Goal: Information Seeking & Learning: Understand process/instructions

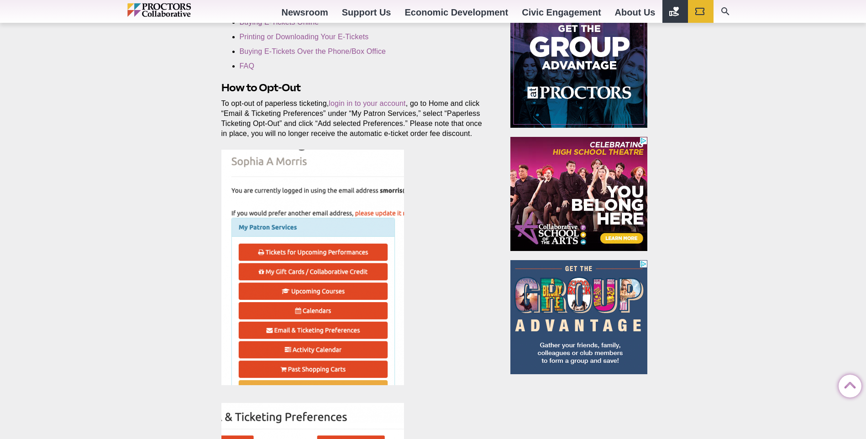
scroll to position [411, 0]
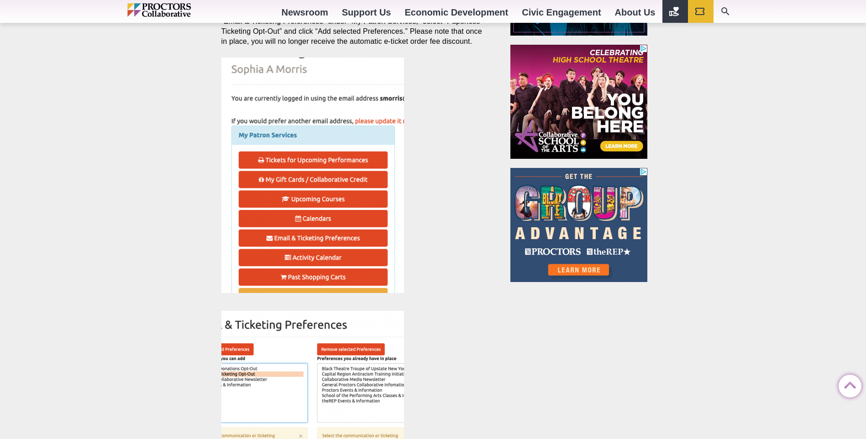
click at [321, 162] on img at bounding box center [312, 176] width 183 height 236
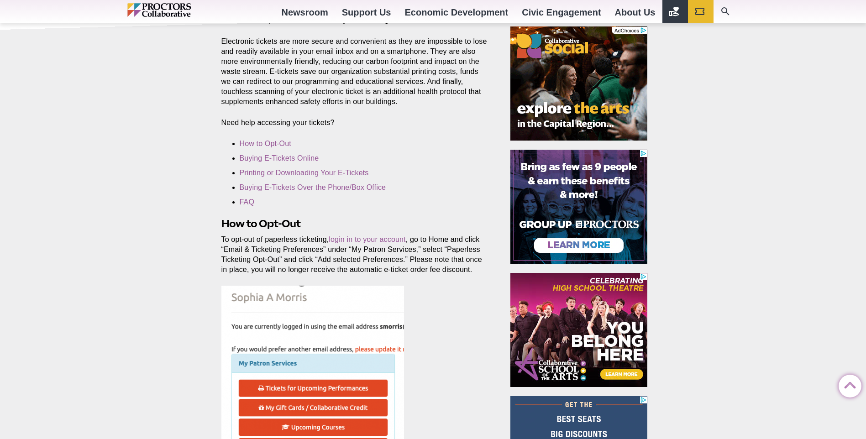
scroll to position [0, 0]
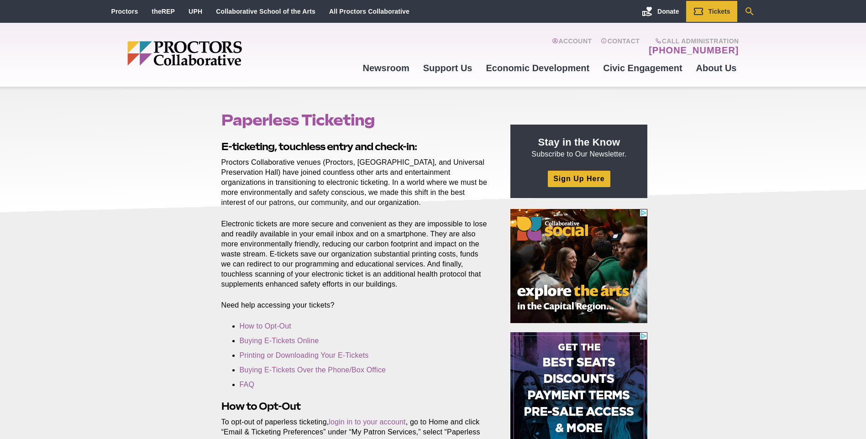
click at [750, 9] on icon "Search" at bounding box center [749, 11] width 11 height 11
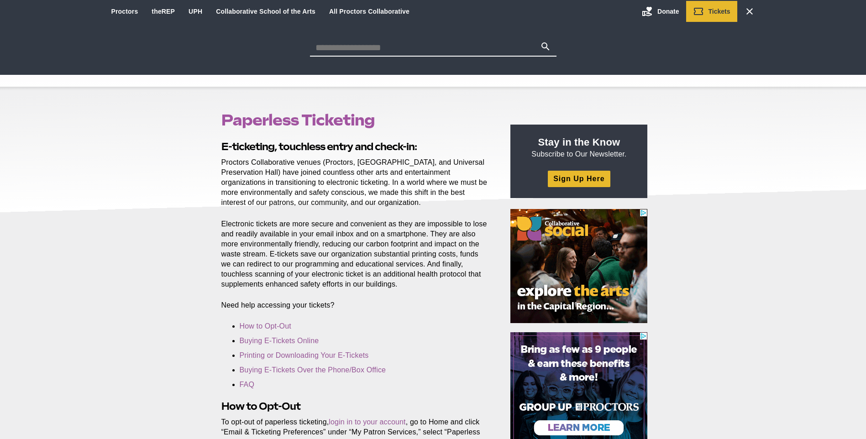
click at [427, 44] on input "Search for:" at bounding box center [425, 47] width 230 height 13
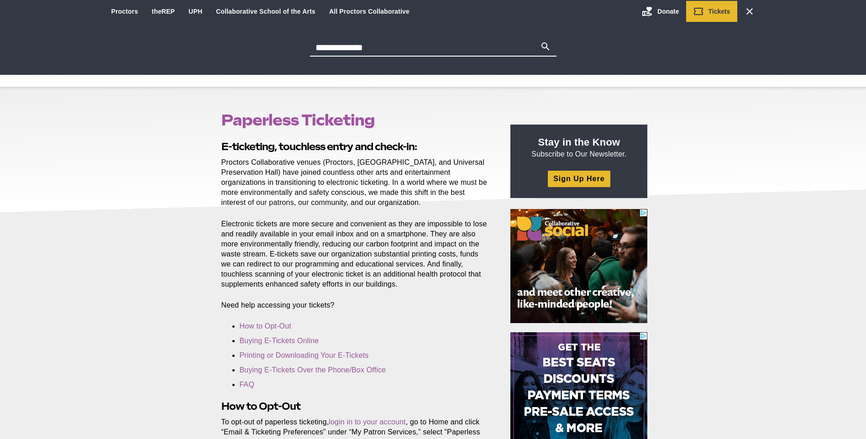
type input "**********"
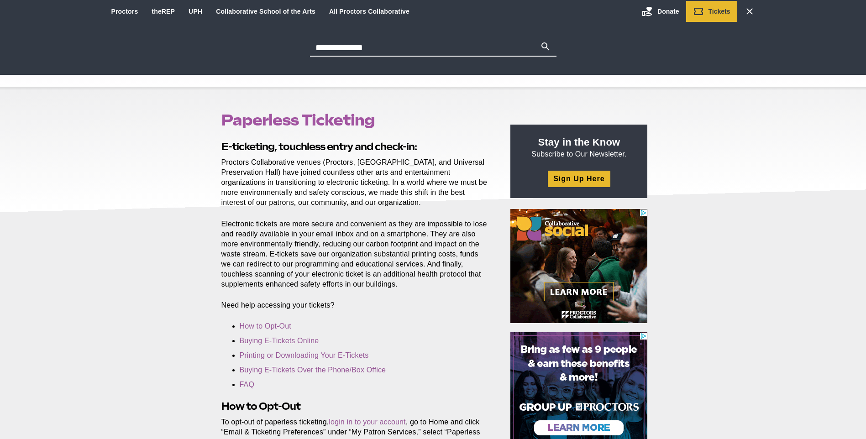
click at [540, 41] on button "Search" at bounding box center [545, 47] width 11 height 13
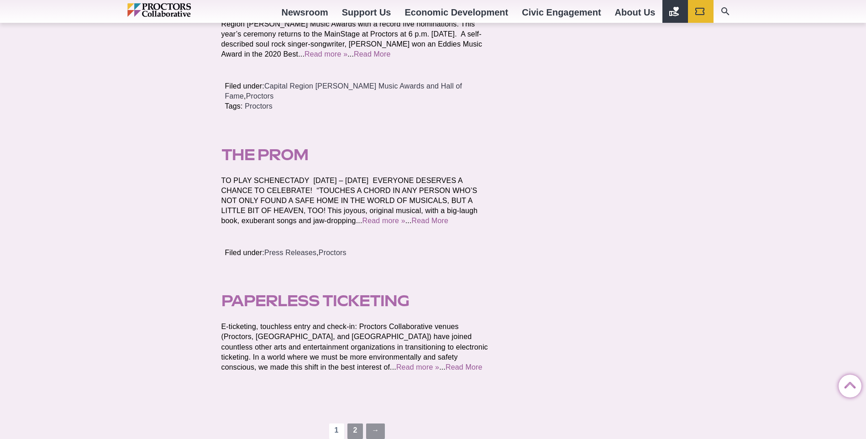
scroll to position [1432, 0]
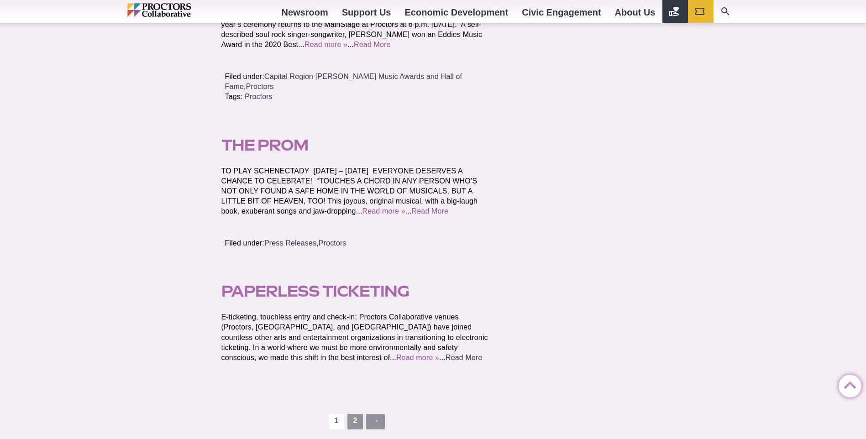
click at [446, 362] on link "Read More" at bounding box center [464, 358] width 37 height 8
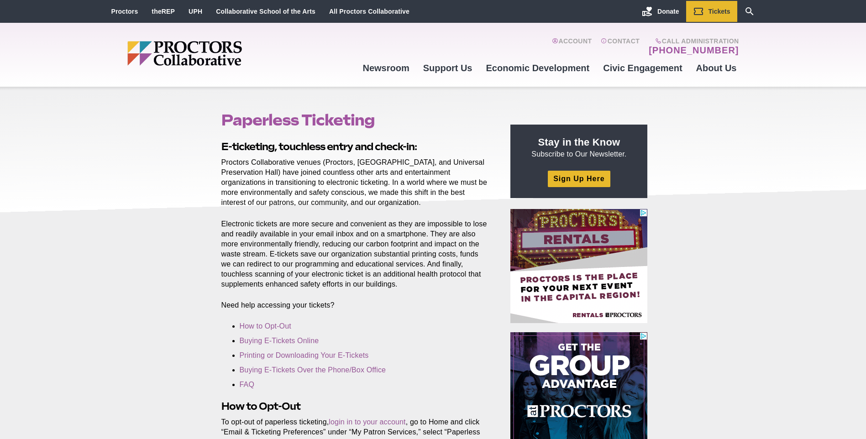
scroll to position [137, 0]
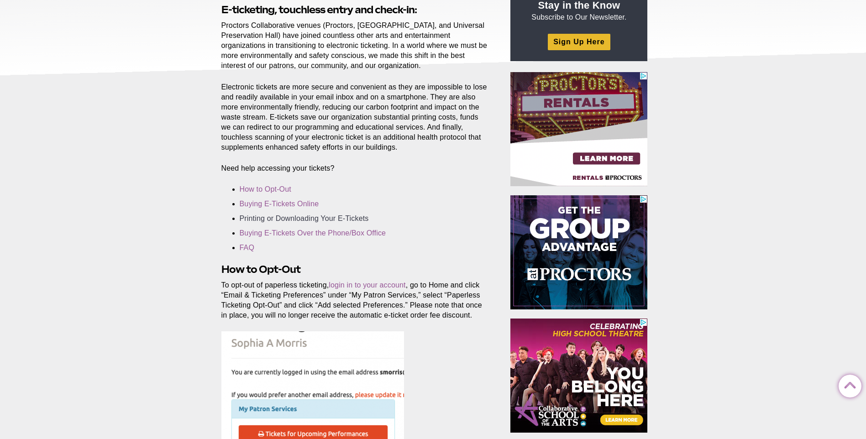
click at [340, 216] on link "Printing or Downloading Your E-Tickets" at bounding box center [304, 219] width 129 height 8
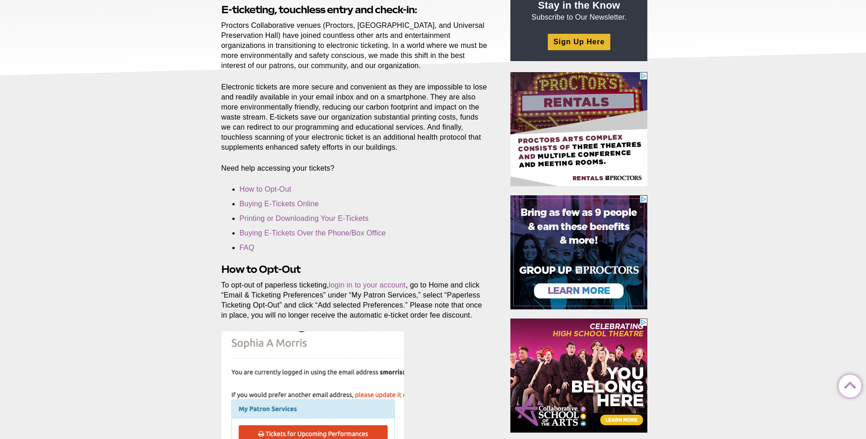
scroll to position [1724, 0]
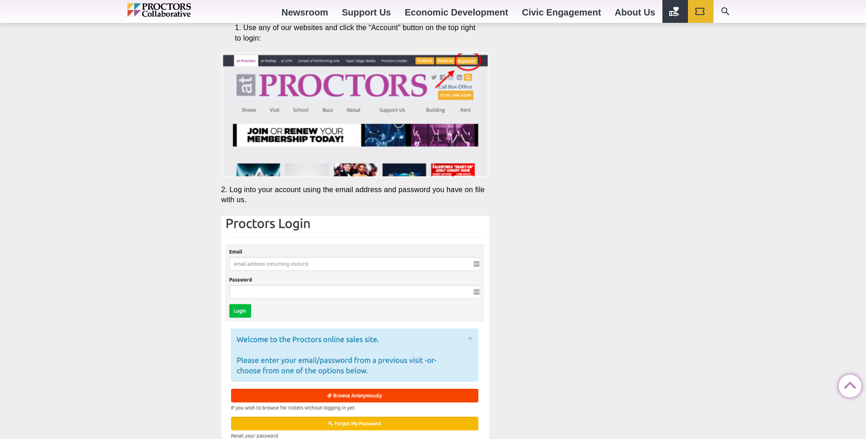
click at [374, 265] on img at bounding box center [355, 329] width 269 height 226
click at [385, 272] on img at bounding box center [355, 329] width 269 height 226
click at [385, 266] on img at bounding box center [355, 329] width 269 height 226
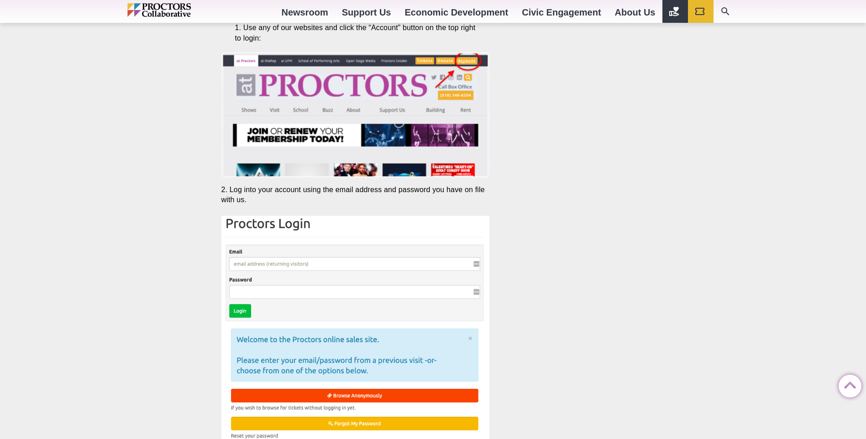
drag, startPoint x: 380, startPoint y: 260, endPoint x: 338, endPoint y: 263, distance: 42.1
click at [338, 263] on img at bounding box center [355, 329] width 269 height 226
click at [273, 297] on img at bounding box center [355, 329] width 269 height 226
click at [451, 264] on img at bounding box center [355, 329] width 269 height 226
click at [260, 264] on img at bounding box center [355, 329] width 269 height 226
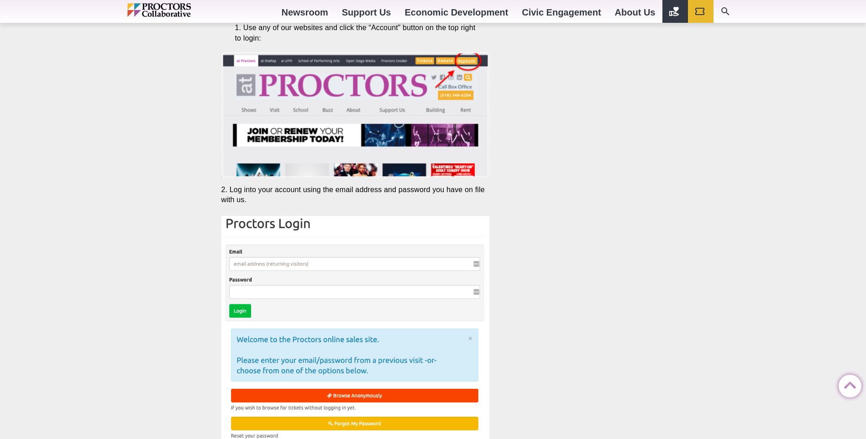
click at [329, 263] on img at bounding box center [355, 329] width 269 height 226
click at [328, 263] on img at bounding box center [355, 329] width 269 height 226
click at [479, 265] on img at bounding box center [355, 329] width 269 height 226
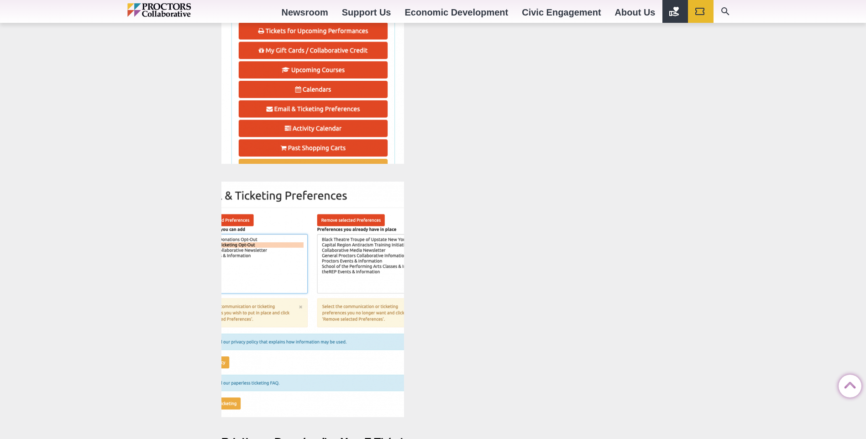
scroll to position [1222, 0]
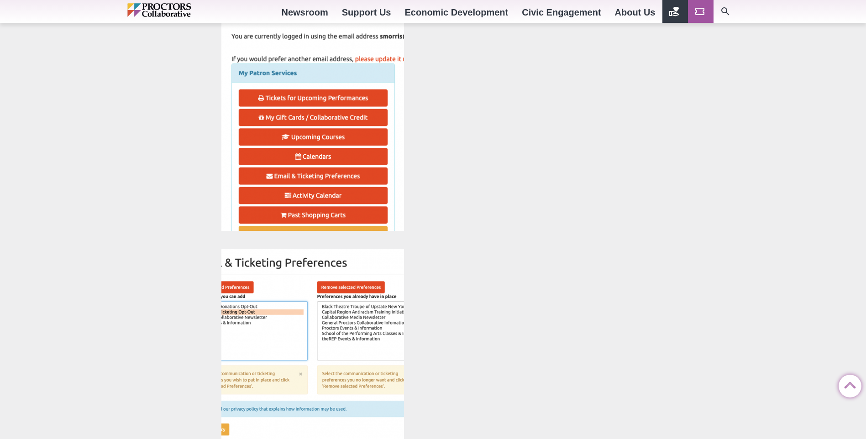
click at [705, 7] on icon "Main site navigation and header" at bounding box center [700, 11] width 11 height 11
click at [737, 10] on link "Search Our Site" at bounding box center [727, 11] width 26 height 23
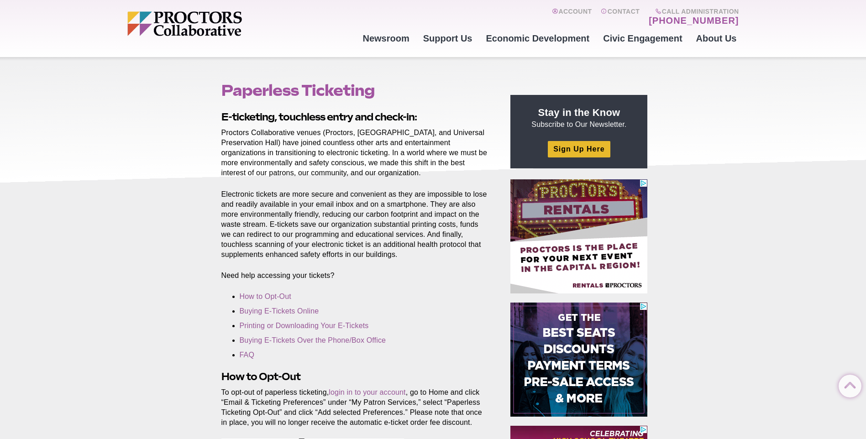
scroll to position [0, 0]
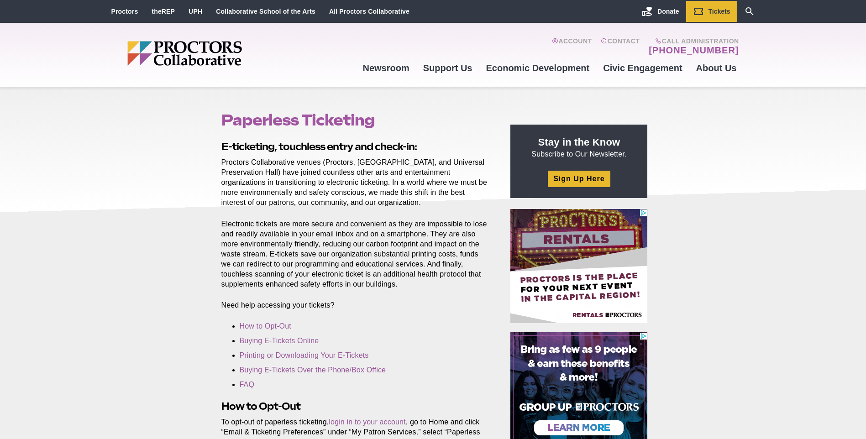
click at [564, 37] on div "Account Contact Call Administration (518) 382-3884 Newsroom Newsroom Photo Gall…" at bounding box center [547, 54] width 383 height 55
click at [555, 40] on icon "Main site navigation and header" at bounding box center [555, 41] width 6 height 6
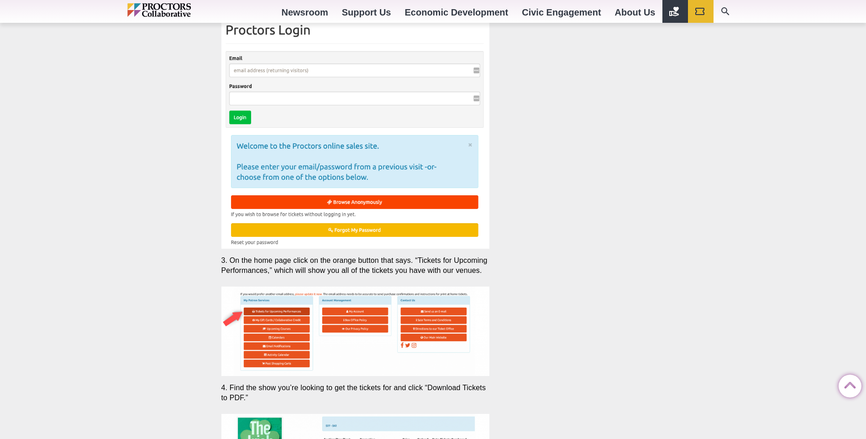
scroll to position [2055, 0]
